Goal: Information Seeking & Learning: Learn about a topic

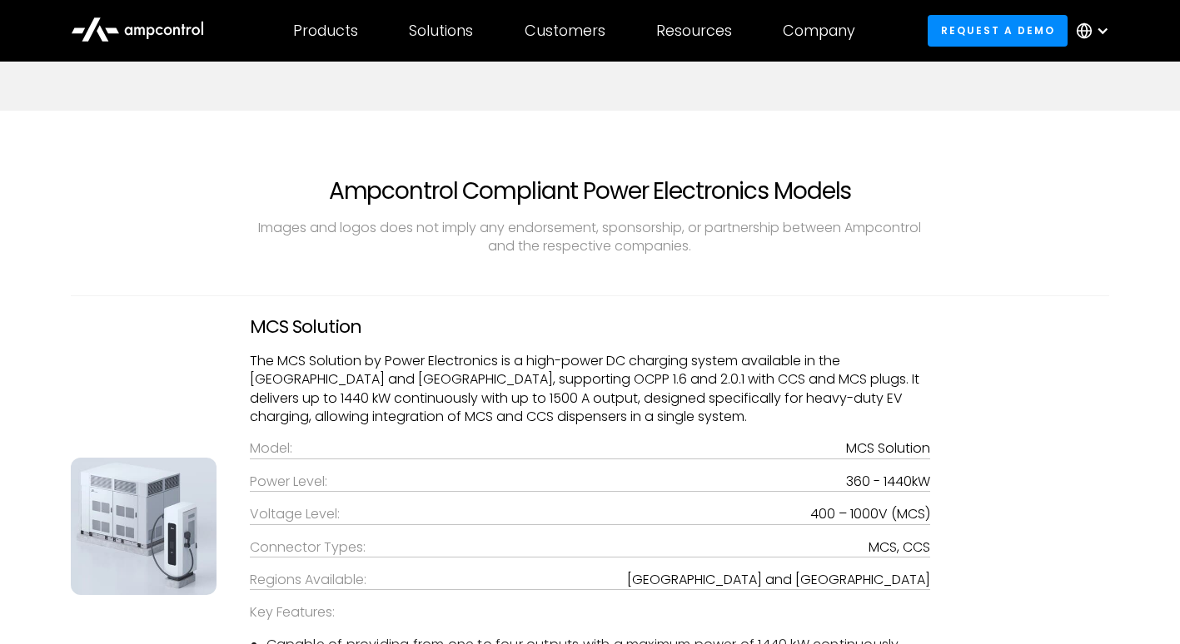
scroll to position [2997, 0]
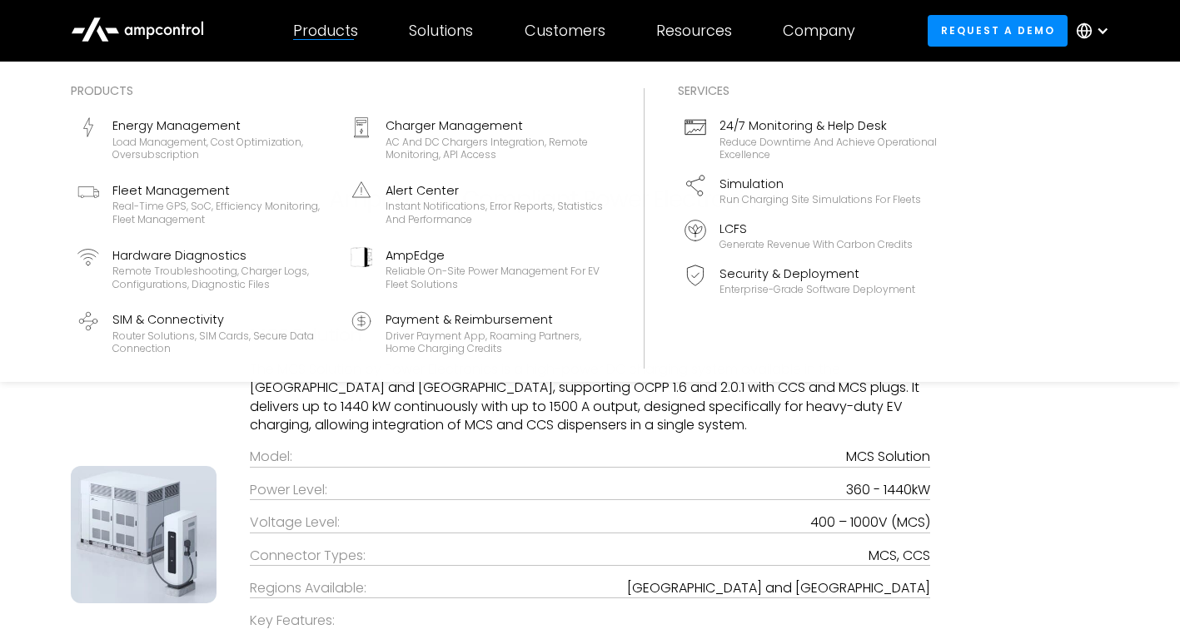
click at [344, 38] on div "Products" at bounding box center [325, 31] width 65 height 18
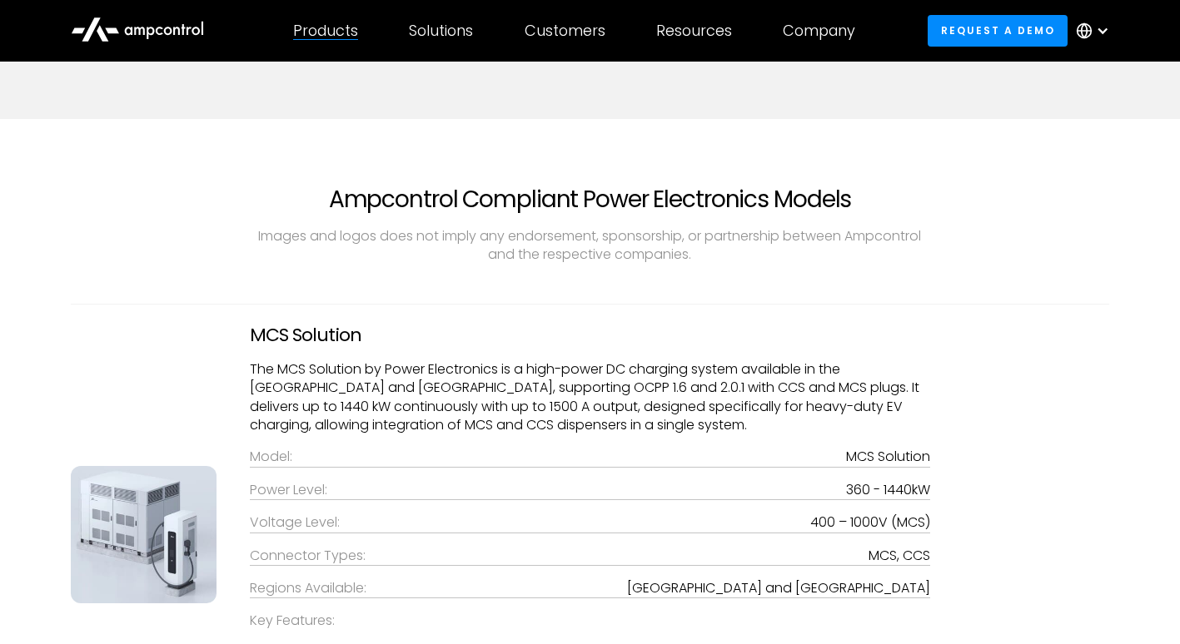
click at [340, 32] on div "Products" at bounding box center [325, 31] width 65 height 18
click at [334, 37] on div "Products" at bounding box center [325, 31] width 65 height 18
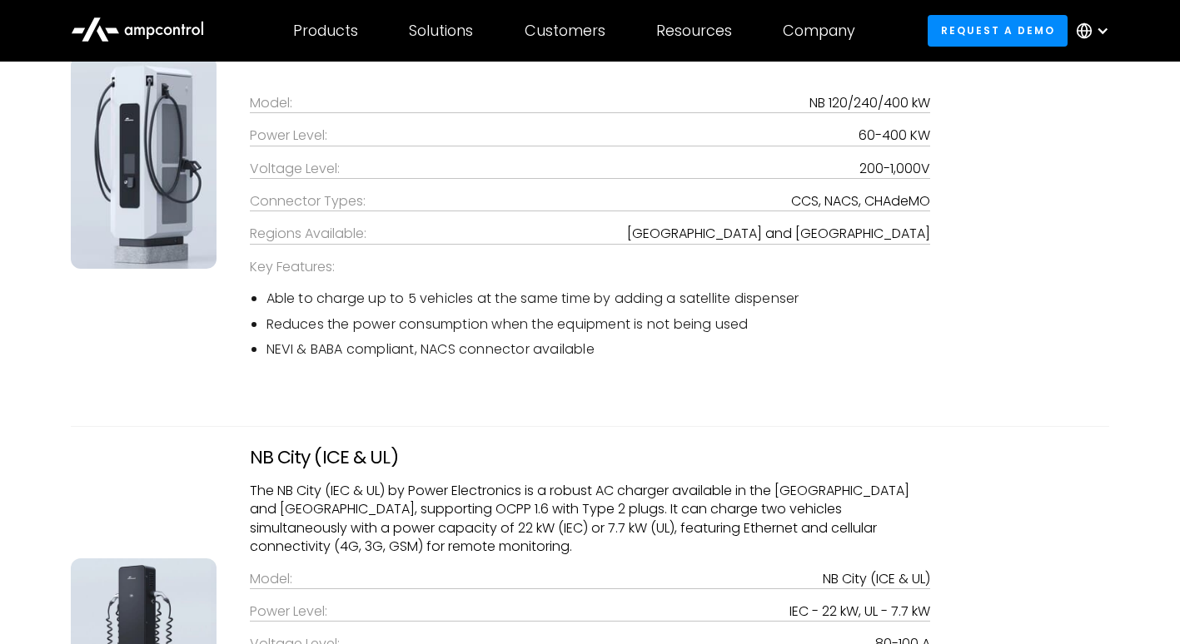
scroll to position [3830, 0]
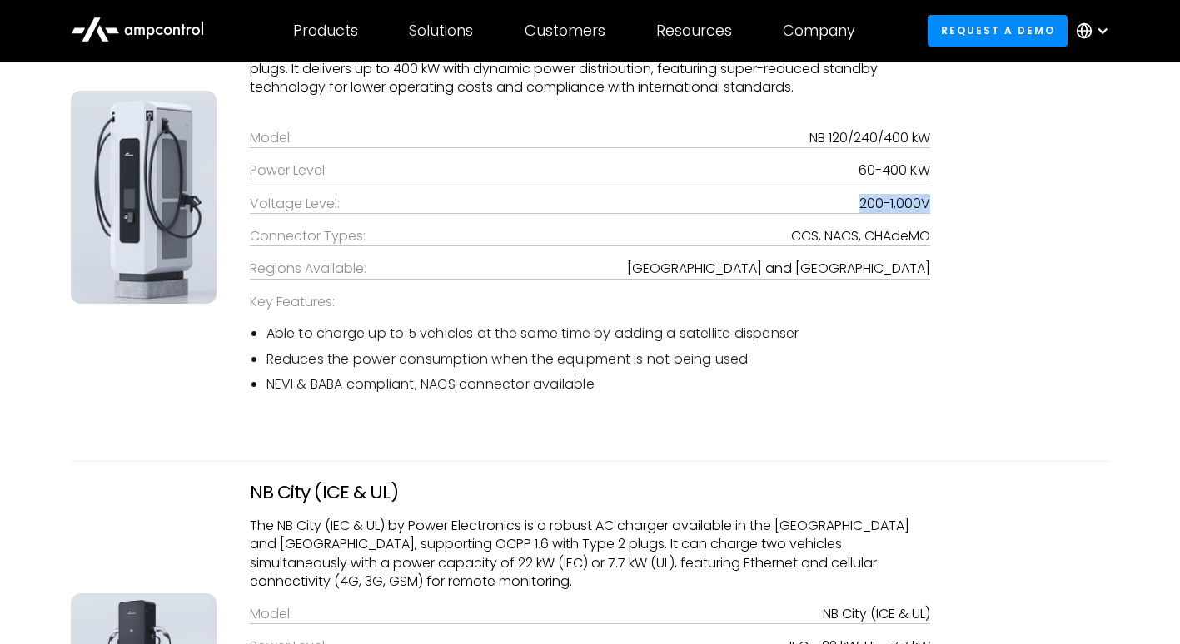
drag, startPoint x: 861, startPoint y: 206, endPoint x: 932, endPoint y: 206, distance: 71.6
click at [932, 206] on div "NB 120/240/400 kW The NB 120/240400 by Power Electronics is are high-power DC c…" at bounding box center [590, 197] width 714 height 420
copy div "200-1,000V"
click at [300, 278] on div "Regions Available:" at bounding box center [308, 269] width 117 height 18
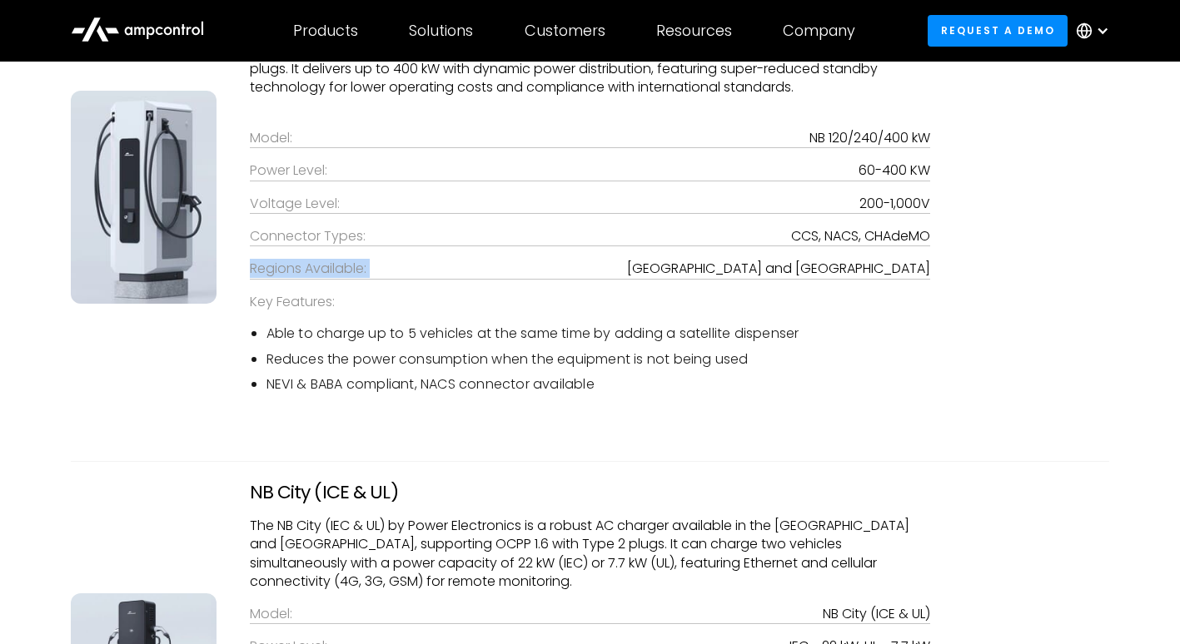
click at [301, 278] on div "Regions Available:" at bounding box center [308, 269] width 117 height 18
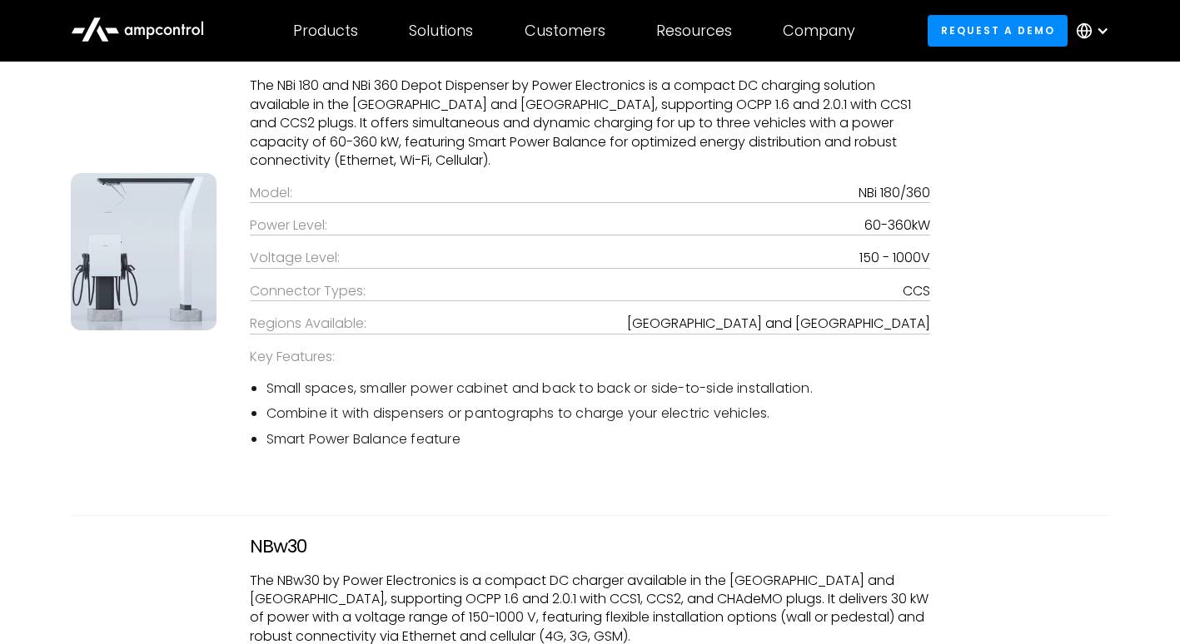
scroll to position [5079, 0]
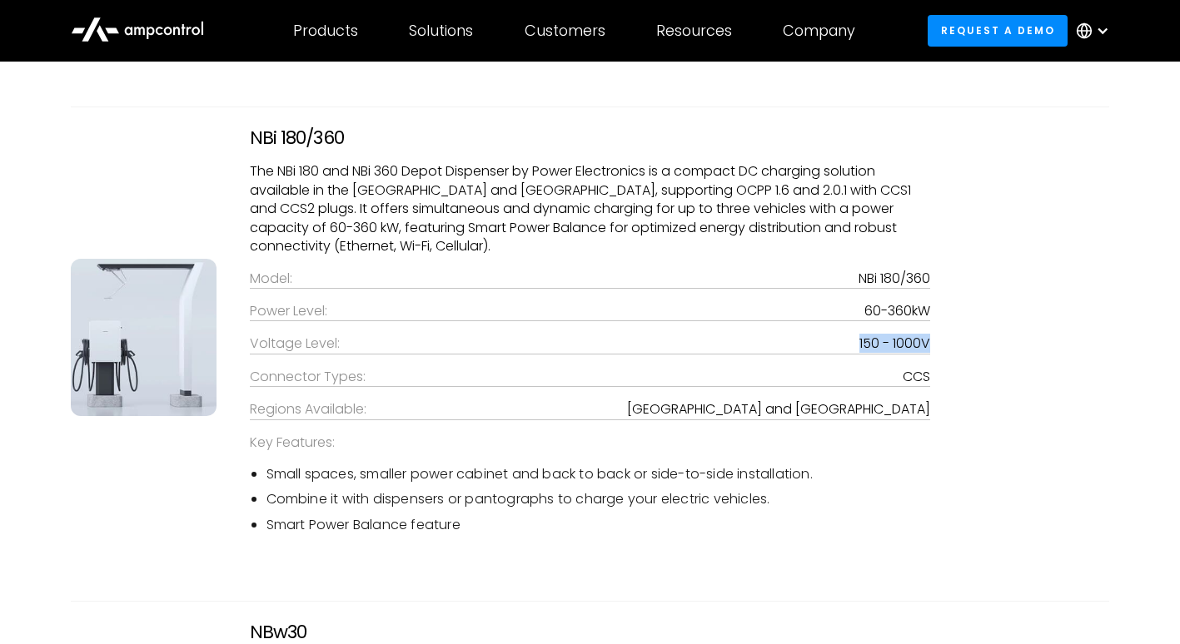
drag, startPoint x: 860, startPoint y: 342, endPoint x: 932, endPoint y: 344, distance: 72.5
click at [932, 344] on div "NBi 180/360 The NBi 180 and NBi 360 Depot Dispenser by Power Electronics is a c…" at bounding box center [590, 337] width 714 height 420
copy div "150 - 1000V"
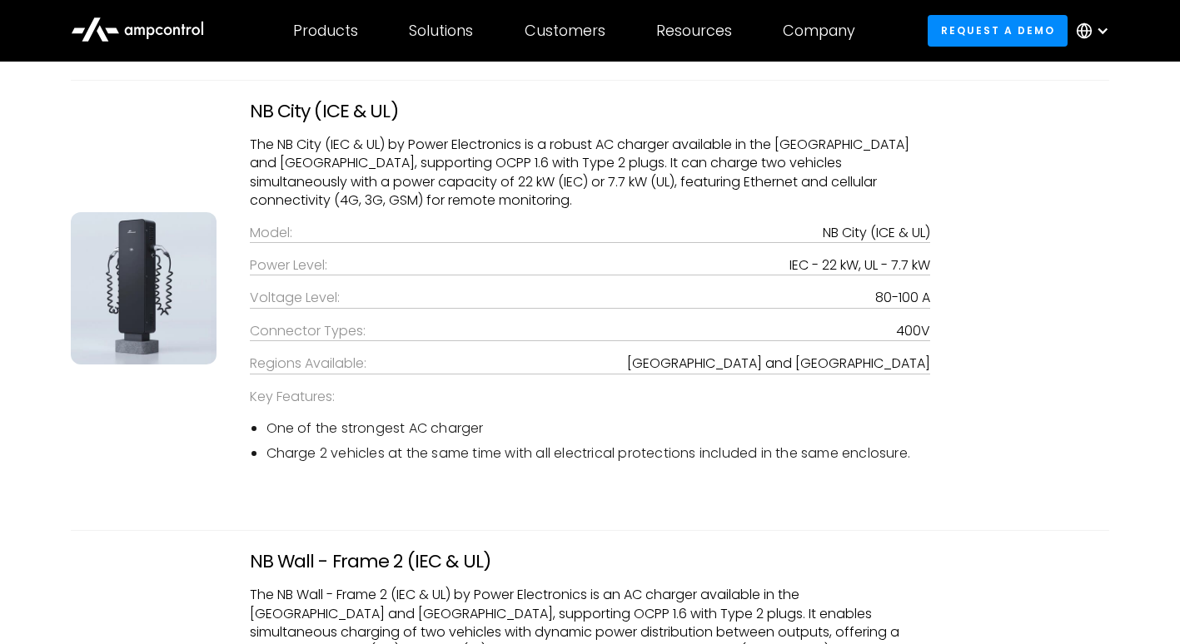
scroll to position [4246, 0]
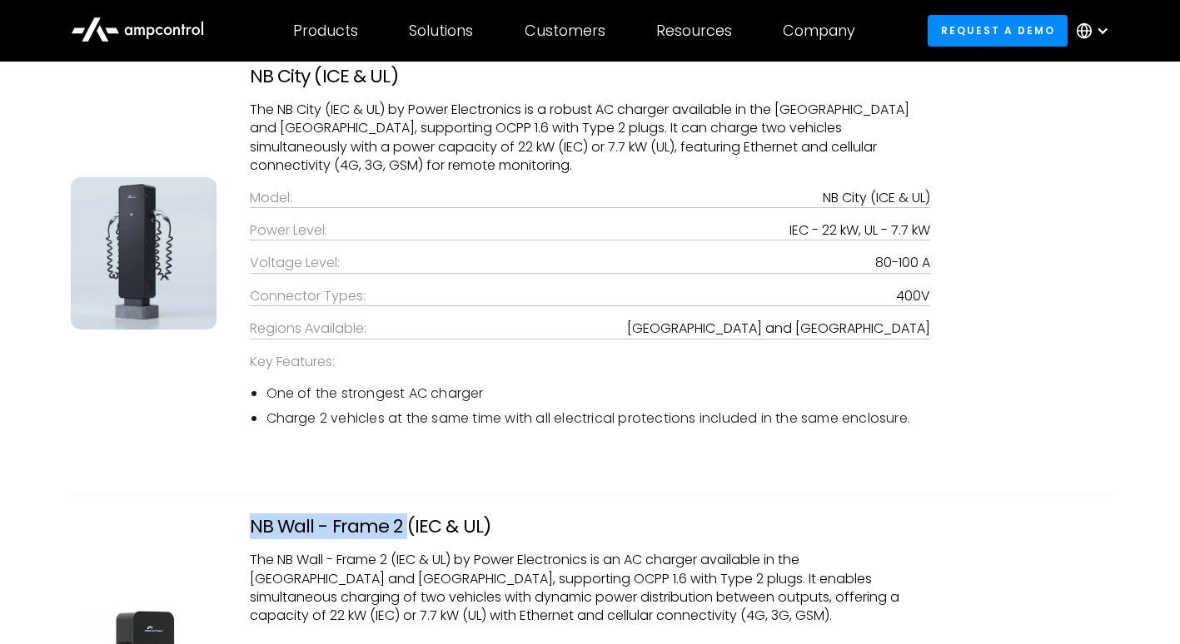
drag, startPoint x: 253, startPoint y: 523, endPoint x: 401, endPoint y: 520, distance: 148.2
click at [401, 520] on h3 "NB Wall - Frame 2 (IEC & UL)" at bounding box center [590, 527] width 681 height 22
copy h3 "NB Wall - Frame 2"
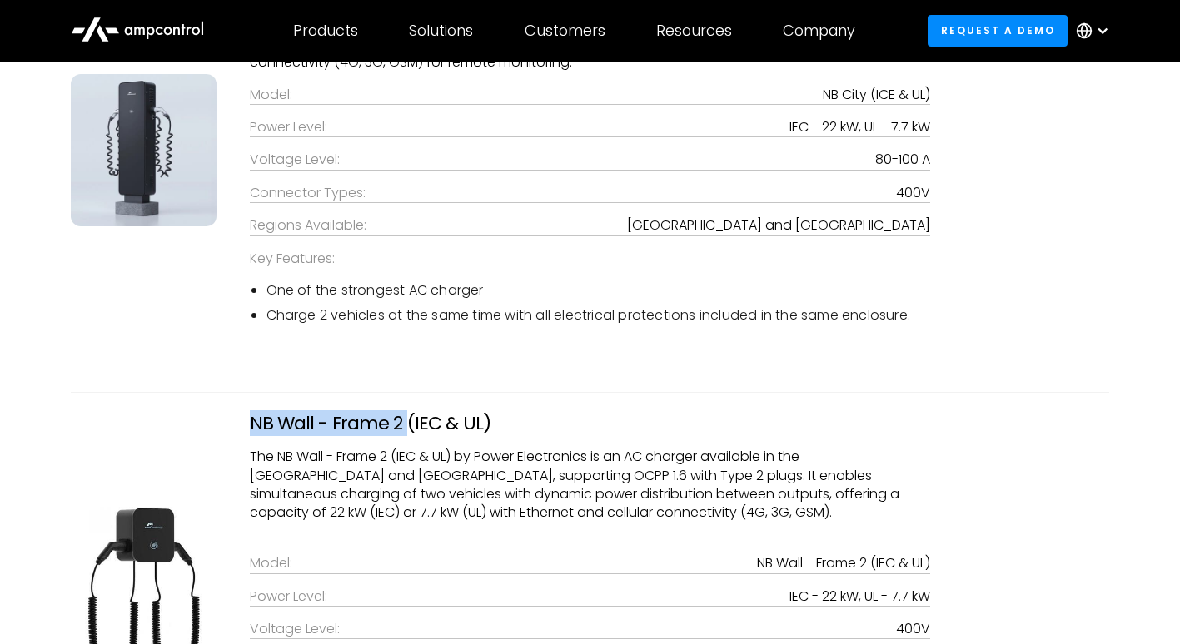
scroll to position [4413, 0]
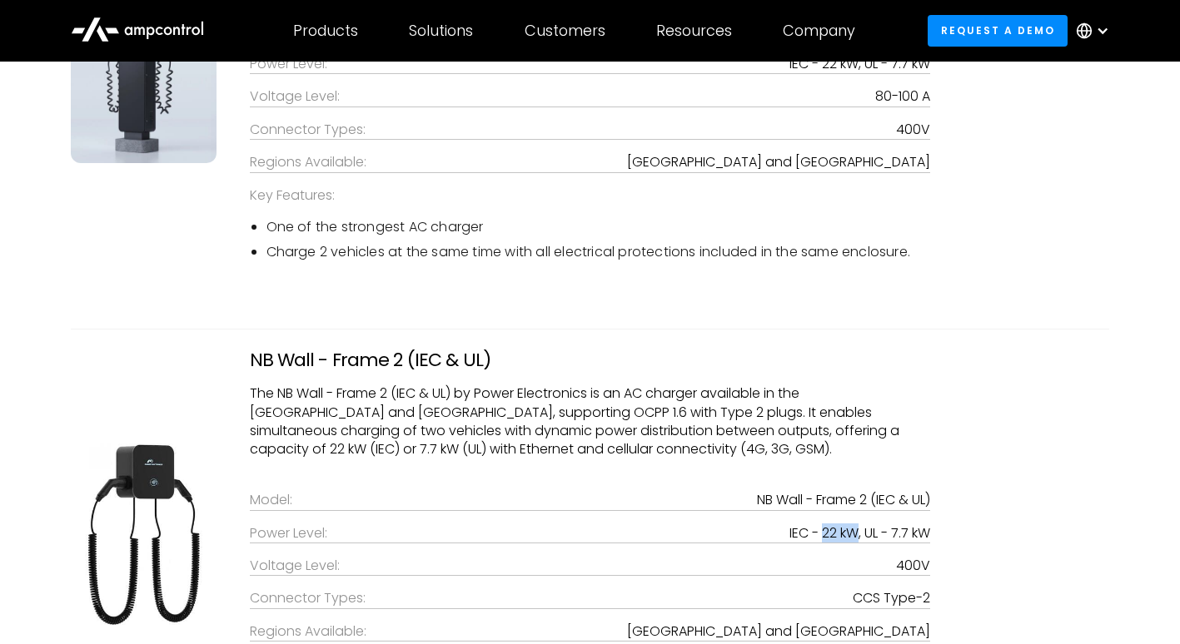
drag, startPoint x: 818, startPoint y: 531, endPoint x: 853, endPoint y: 533, distance: 35.0
click at [853, 533] on div "IEC - 22 kW, UL - 7.7 kW" at bounding box center [859, 534] width 141 height 18
copy div "22 kW"
